Goal: Information Seeking & Learning: Stay updated

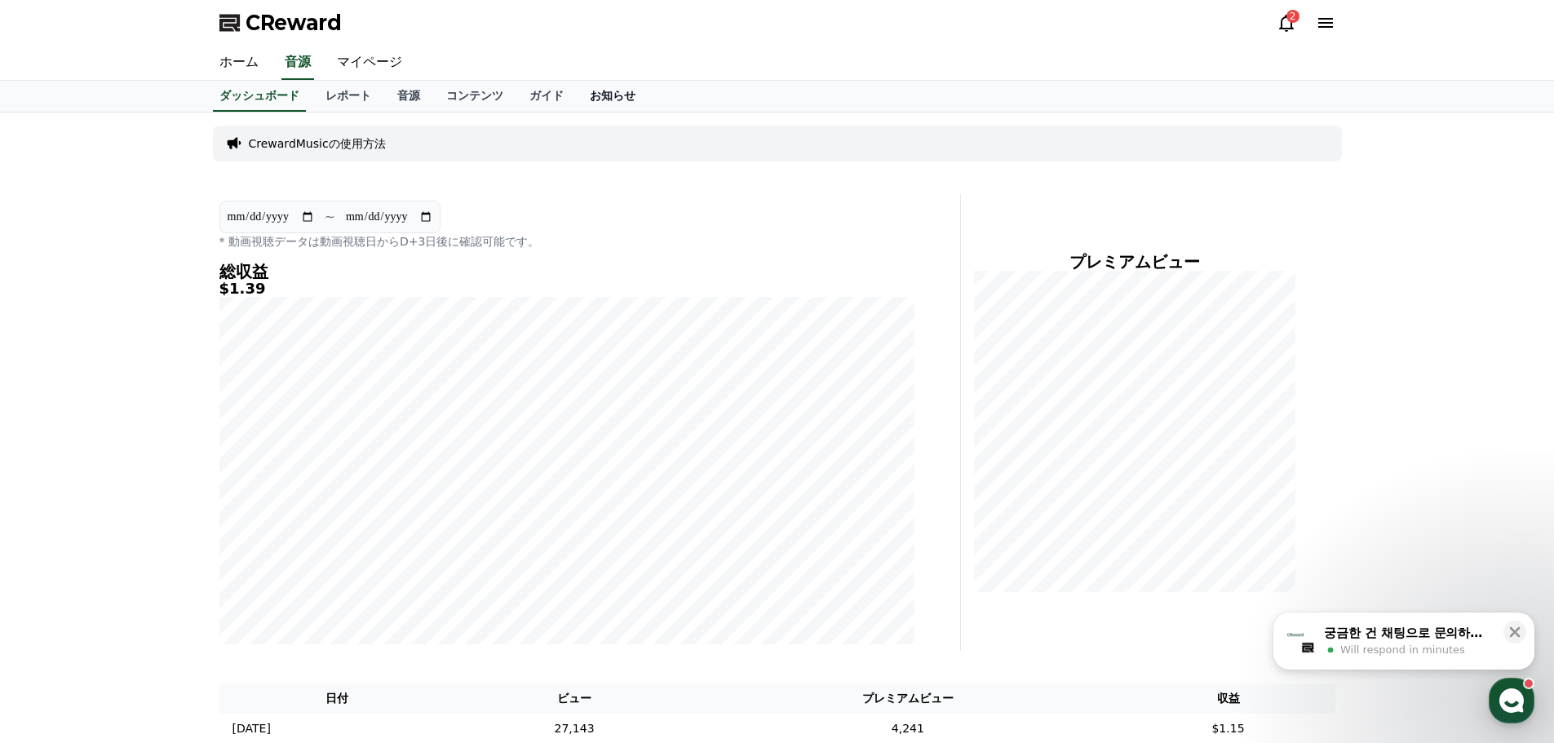
click at [577, 87] on link "お知らせ" at bounding box center [613, 96] width 72 height 31
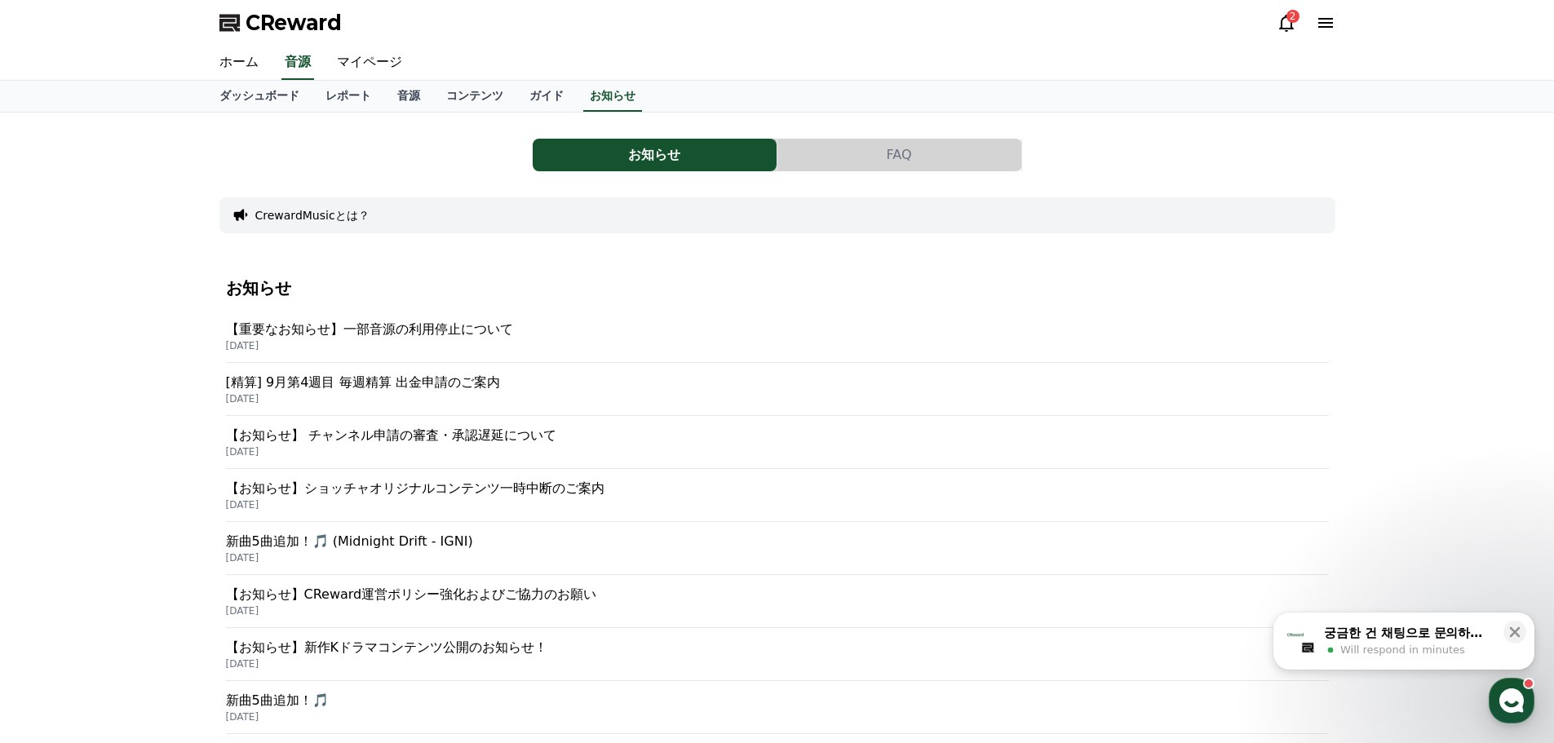
click at [390, 330] on p "【重要なお知らせ】一部音源の利用停止について" at bounding box center [777, 330] width 1103 height 20
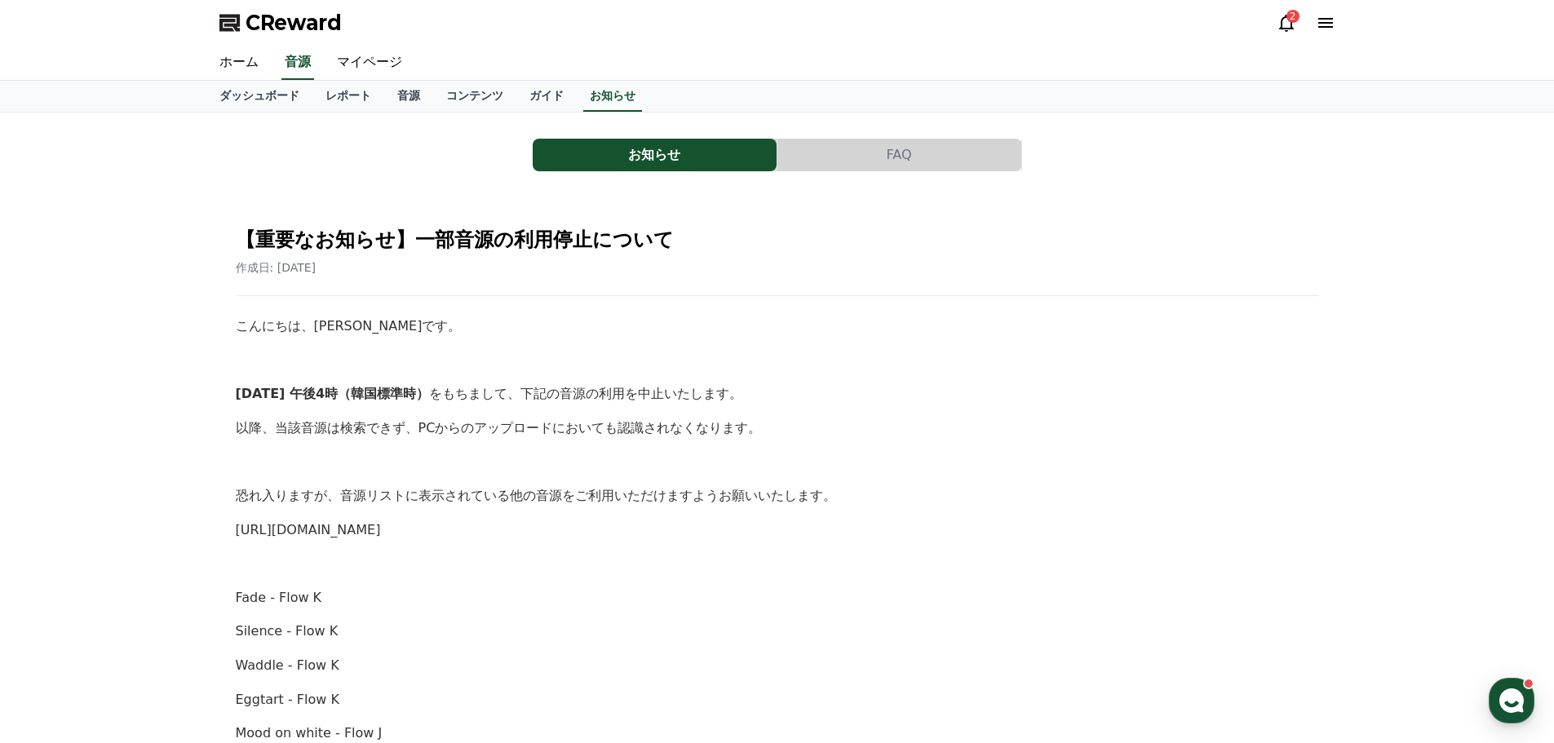
click at [631, 156] on button "お知らせ" at bounding box center [655, 155] width 244 height 33
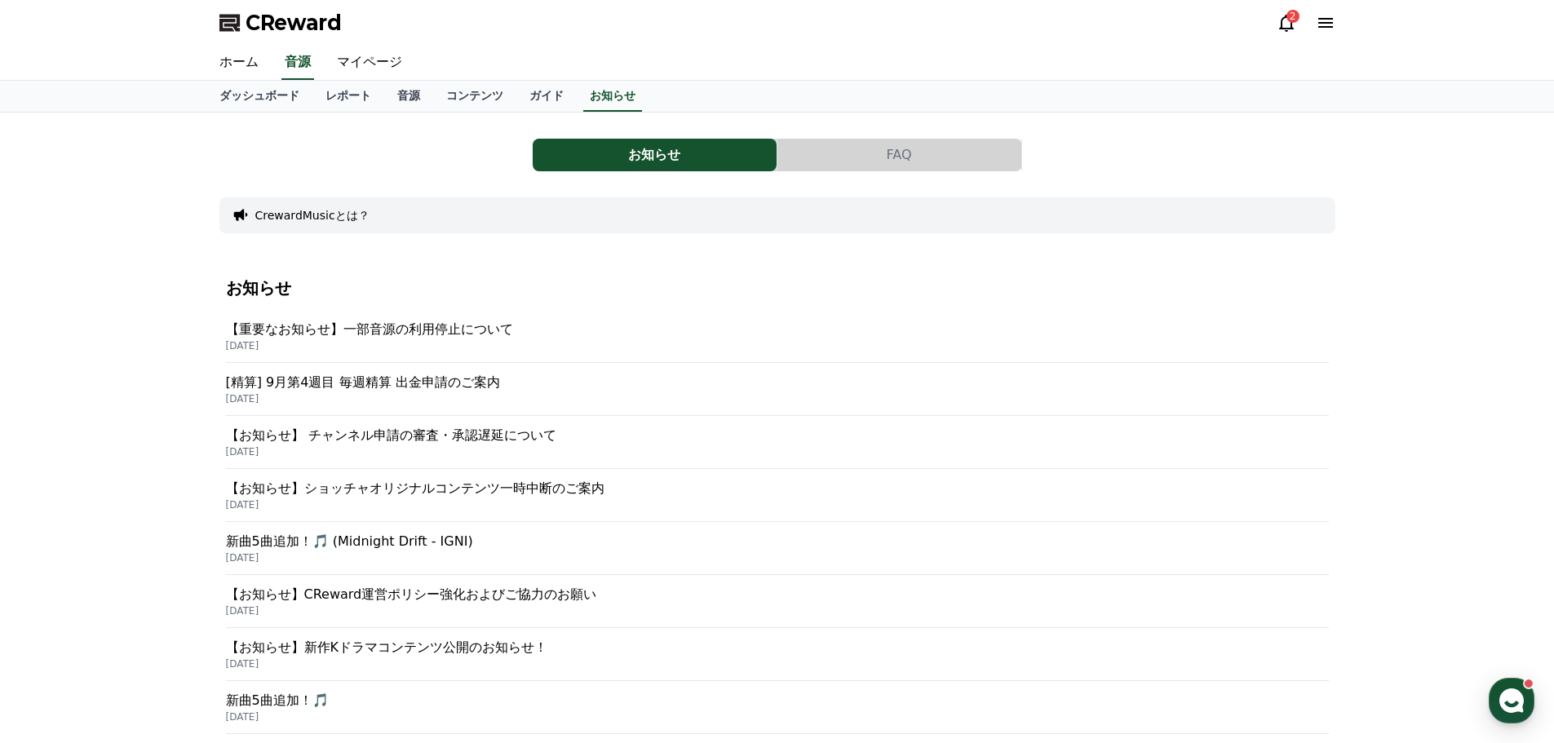
click at [337, 384] on p "[精算] 9月第4週目 毎週精算 出金申請のご案内" at bounding box center [777, 383] width 1103 height 20
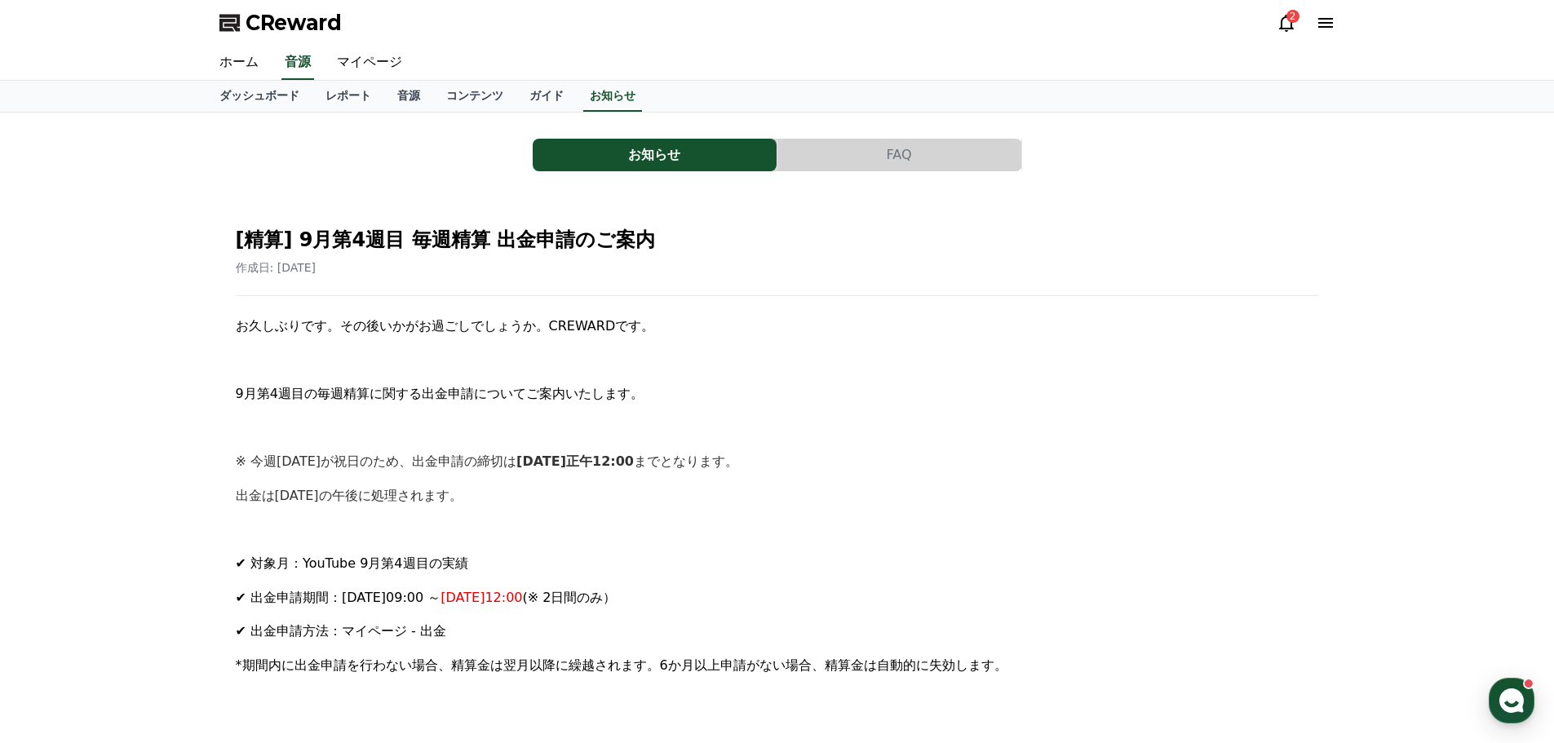
click at [631, 156] on button "お知らせ" at bounding box center [655, 155] width 244 height 33
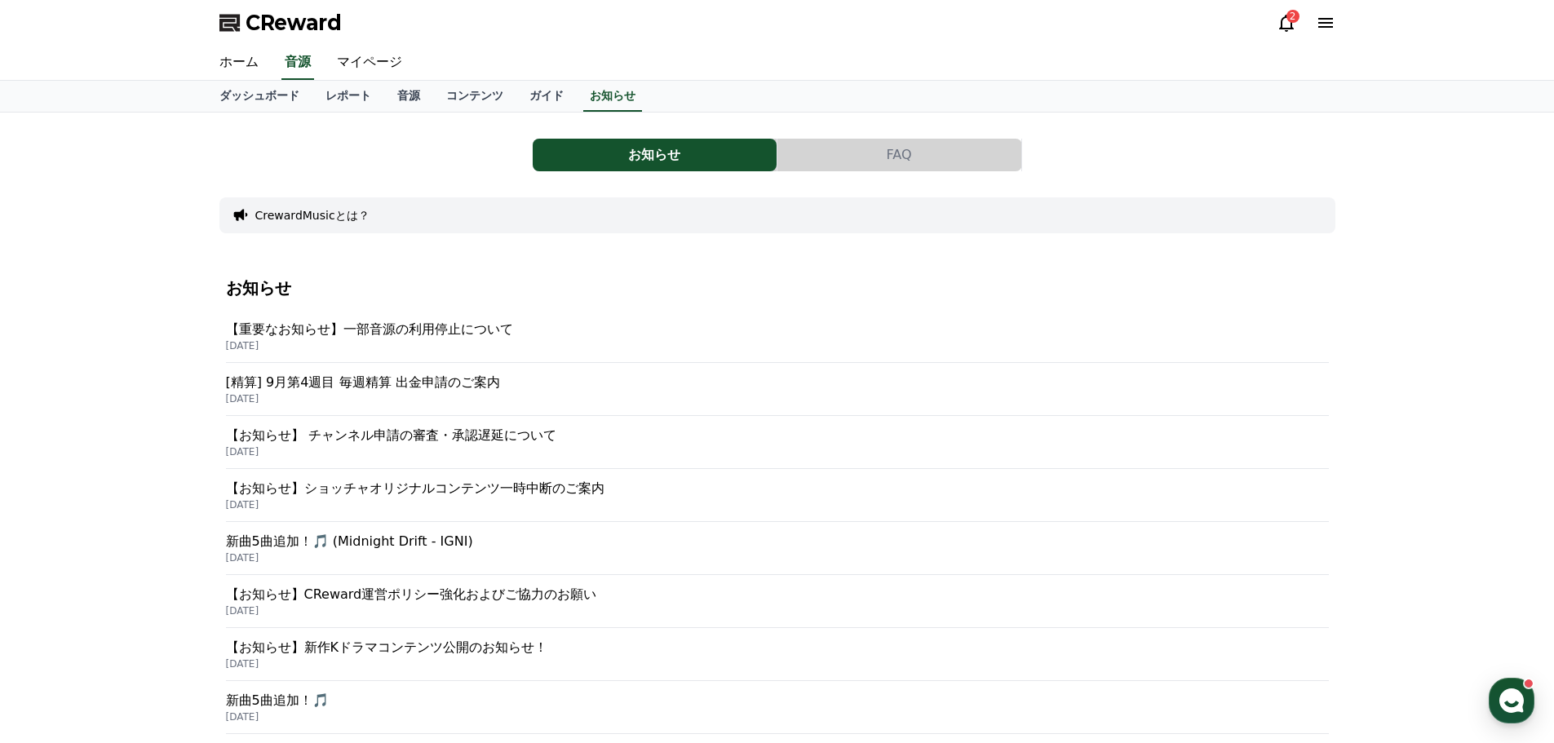
click at [377, 432] on p "【お知らせ】 チャンネル申請の審査・承認遅延について" at bounding box center [777, 436] width 1103 height 20
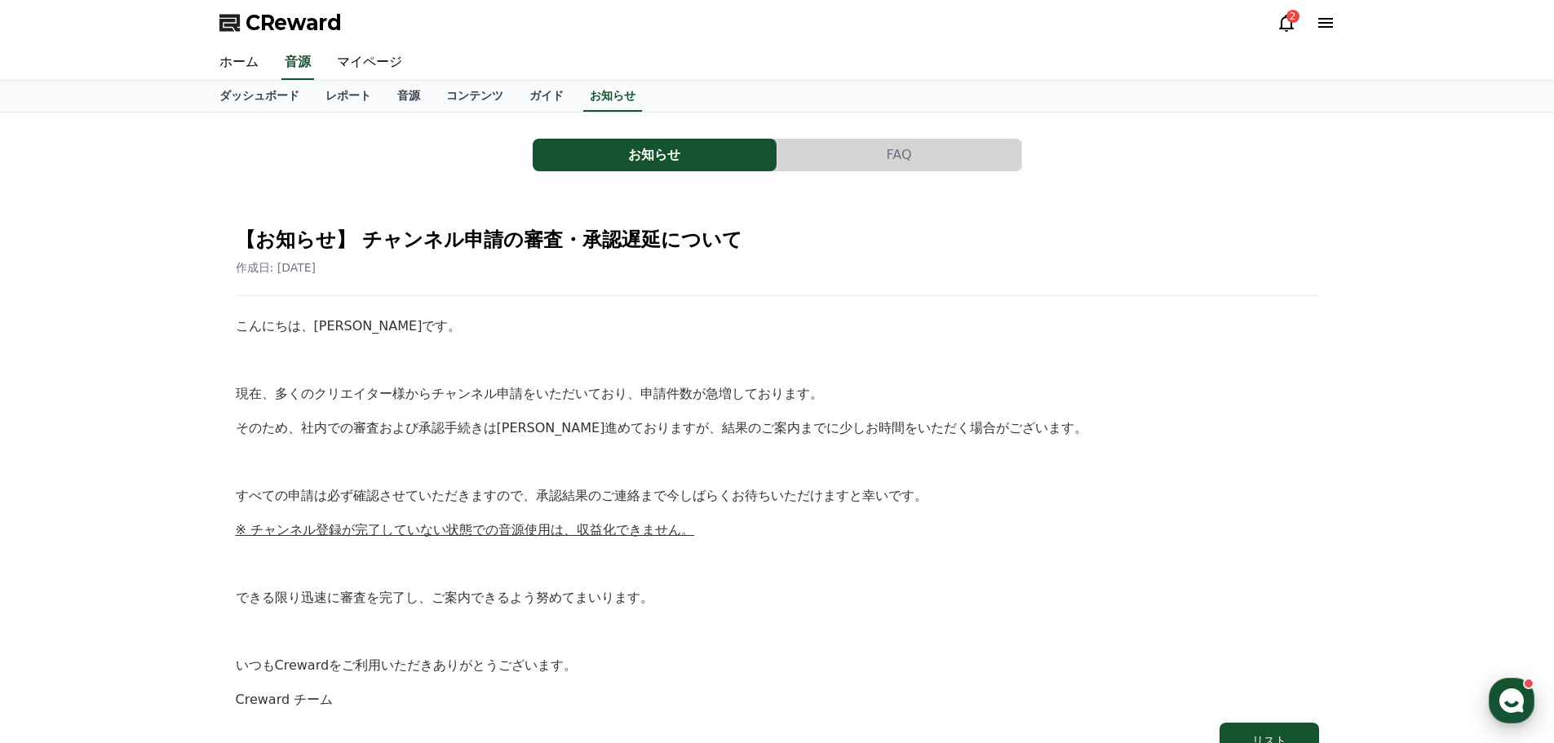
click at [1506, 702] on use "button" at bounding box center [1512, 701] width 24 height 24
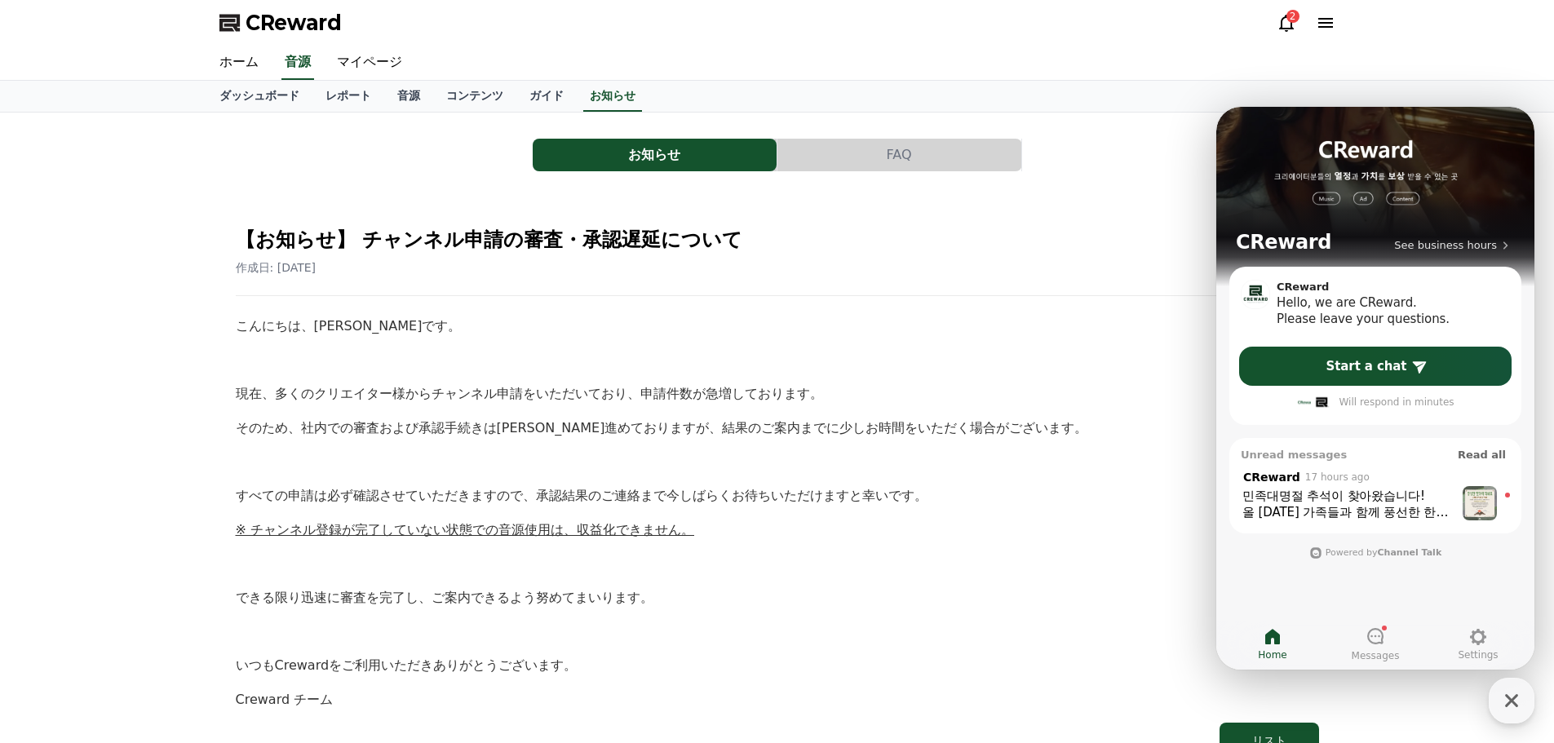
click at [1285, 515] on div "올 [DATE] 가족들과 함께 풍선한 한가위 보내시길 바라며 늘 좋은 일들만 가득하시길 기원합니다!" at bounding box center [1349, 512] width 212 height 16
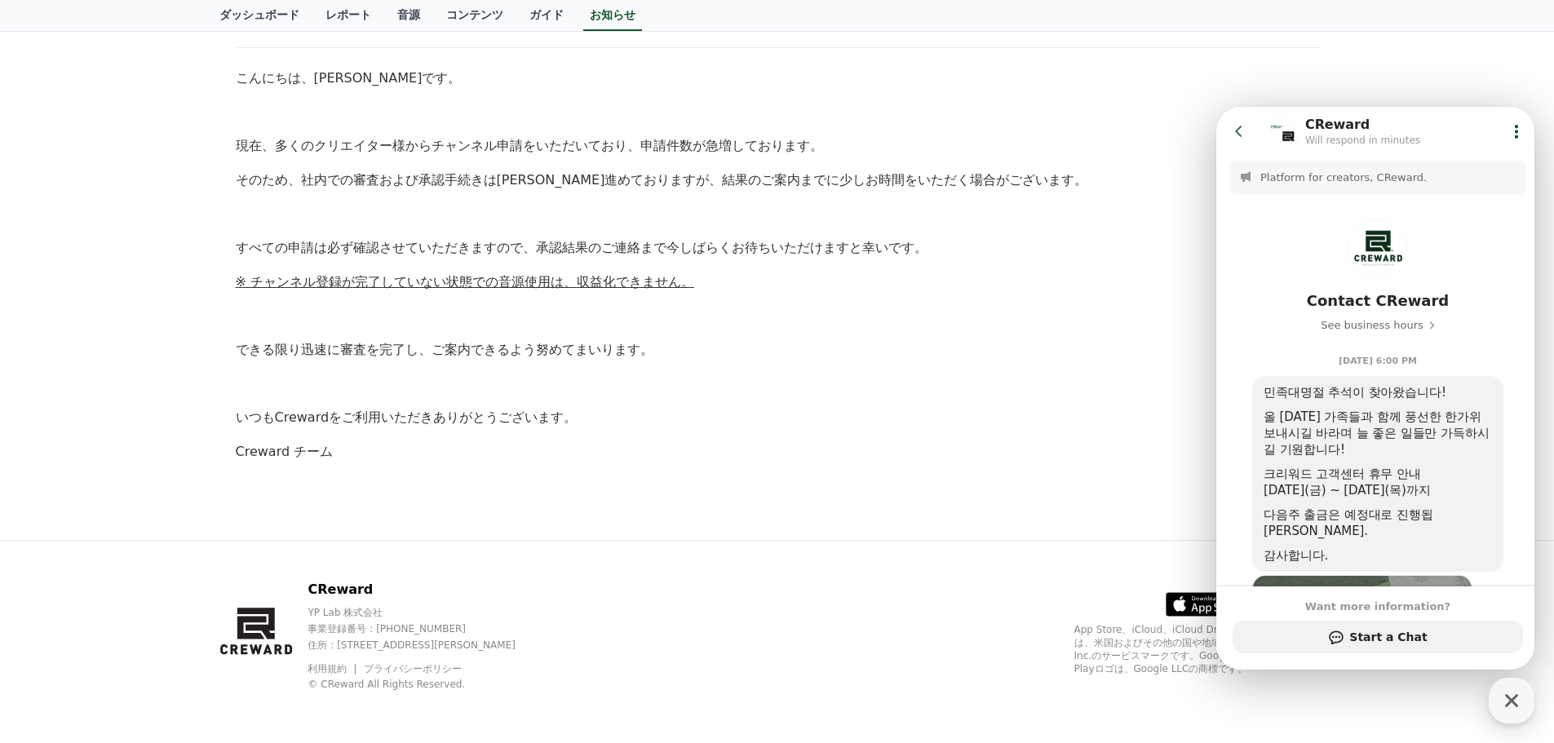
click at [1182, 143] on p "現在、多くのクリエイター様からチャンネル申請をいただいており、申請件数が急増しております。" at bounding box center [778, 145] width 1084 height 21
click at [1511, 706] on icon "button" at bounding box center [1511, 700] width 29 height 29
